Goal: Task Accomplishment & Management: Use online tool/utility

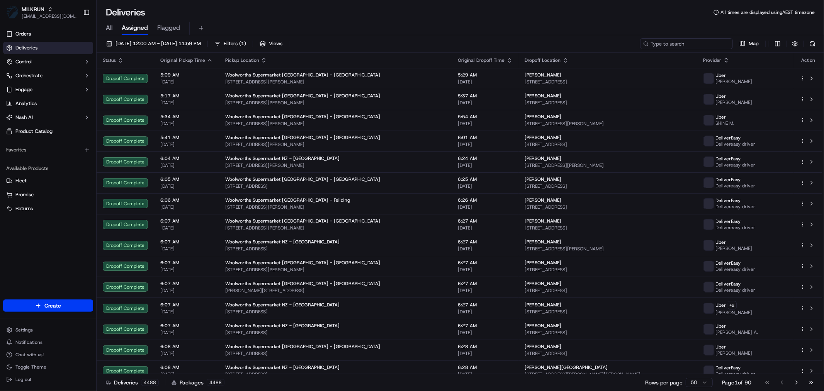
click at [697, 42] on input at bounding box center [686, 43] width 93 height 11
paste input "661DA"
type input "661DA"
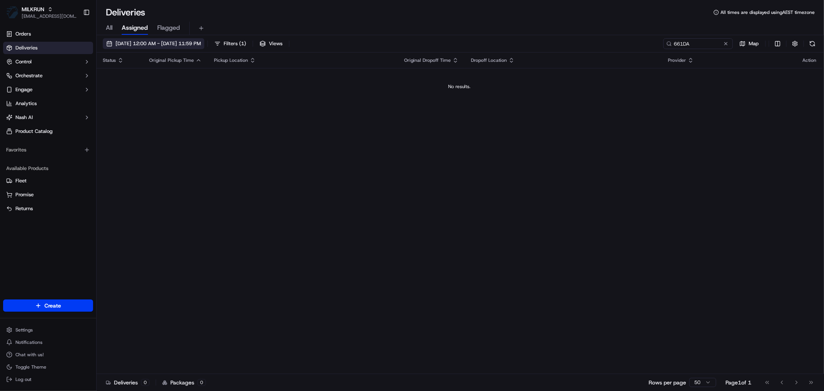
click at [180, 43] on span "[DATE] 12:00 AM - [DATE] 11:59 PM" at bounding box center [157, 43] width 85 height 7
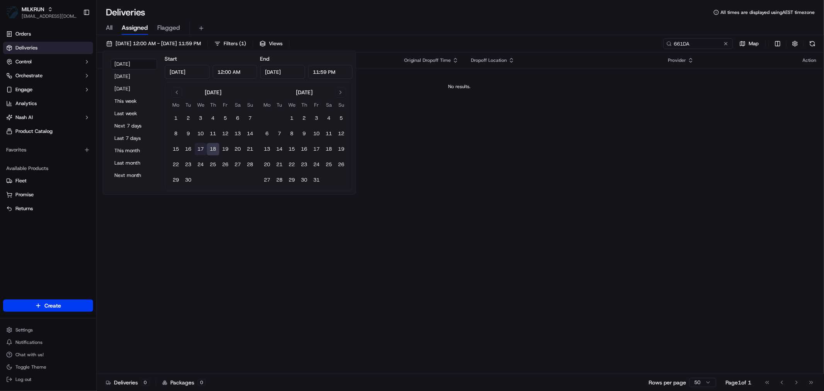
click at [202, 151] on button "17" at bounding box center [201, 149] width 12 height 12
type input "[DATE]"
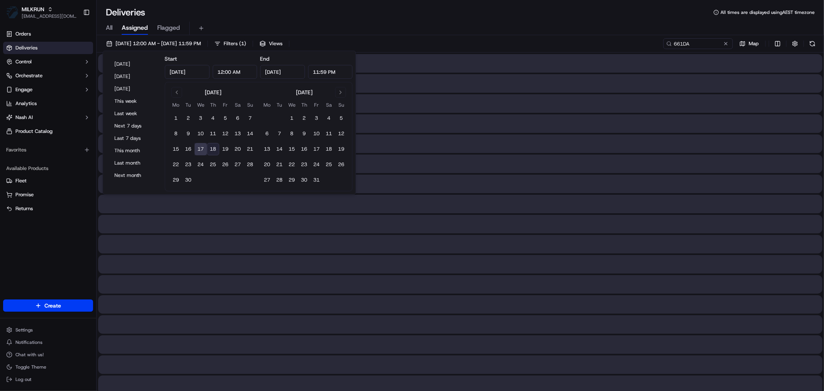
click at [212, 148] on button "18" at bounding box center [213, 149] width 12 height 12
type input "[DATE]"
click at [699, 44] on input "661DA" at bounding box center [686, 43] width 93 height 11
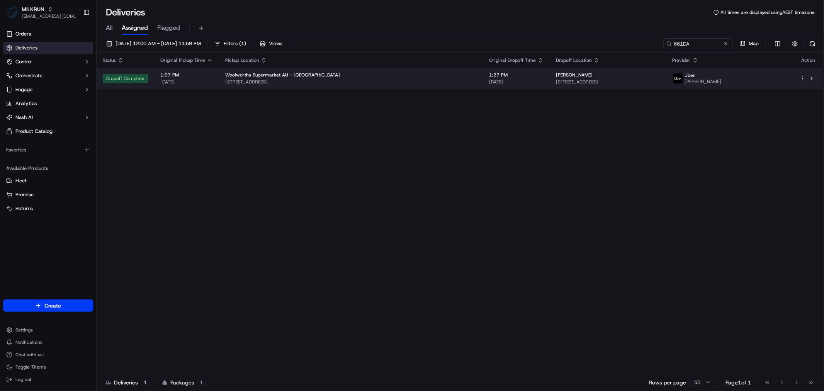
drag, startPoint x: 539, startPoint y: 76, endPoint x: 497, endPoint y: 75, distance: 41.3
click at [549, 75] on td "[PERSON_NAME] [STREET_ADDRESS][PERSON_NAME]" at bounding box center [607, 78] width 116 height 21
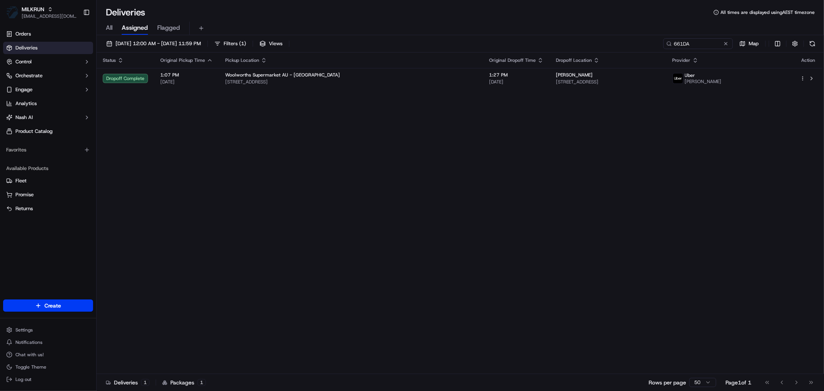
copy span "[PERSON_NAME]"
drag, startPoint x: 698, startPoint y: 44, endPoint x: 653, endPoint y: 46, distance: 44.8
click at [646, 47] on input "661DA" at bounding box center [686, 43] width 93 height 11
paste input "7B178"
type input "7B178"
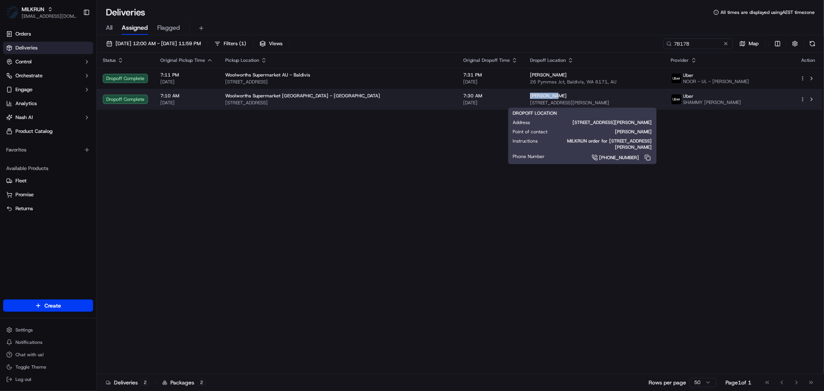
drag, startPoint x: 519, startPoint y: 95, endPoint x: 491, endPoint y: 97, distance: 27.9
click at [524, 97] on td "[PERSON_NAME] [STREET_ADDRESS][PERSON_NAME]" at bounding box center [594, 99] width 141 height 21
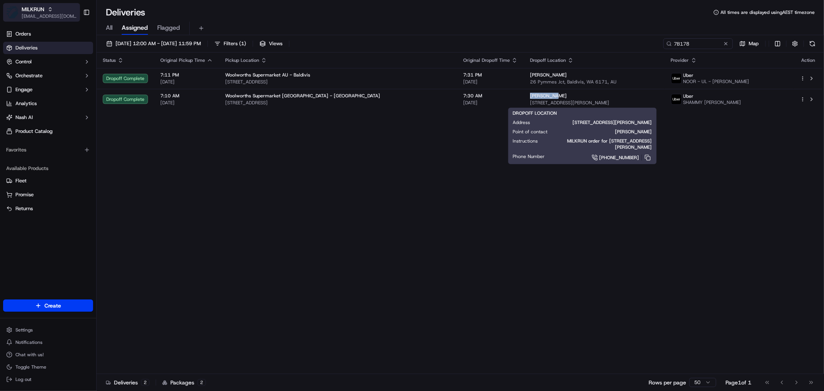
copy span "[PERSON_NAME]"
